Goal: Transaction & Acquisition: Purchase product/service

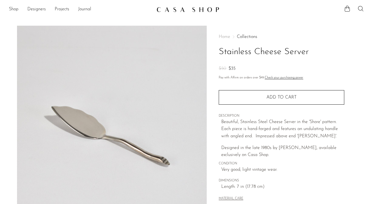
click at [223, 37] on span "Home" at bounding box center [223, 37] width 11 height 4
click at [359, 7] on icon at bounding box center [360, 8] width 7 height 7
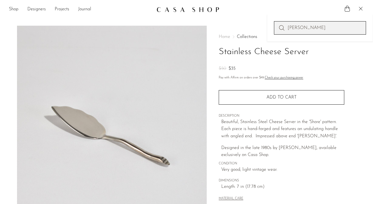
type input "izabel lam"
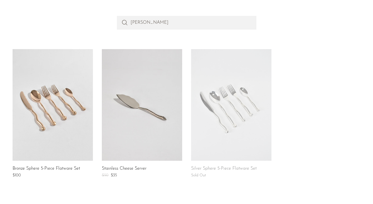
scroll to position [55, 0]
click at [134, 106] on link at bounding box center [142, 104] width 80 height 111
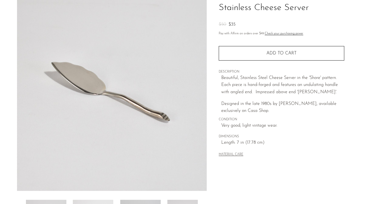
scroll to position [135, 0]
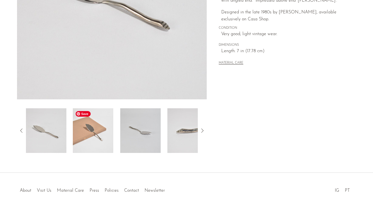
click at [85, 124] on img at bounding box center [93, 130] width 40 height 45
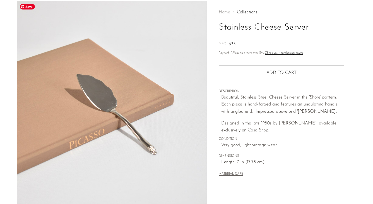
scroll to position [14, 0]
